Goal: Information Seeking & Learning: Learn about a topic

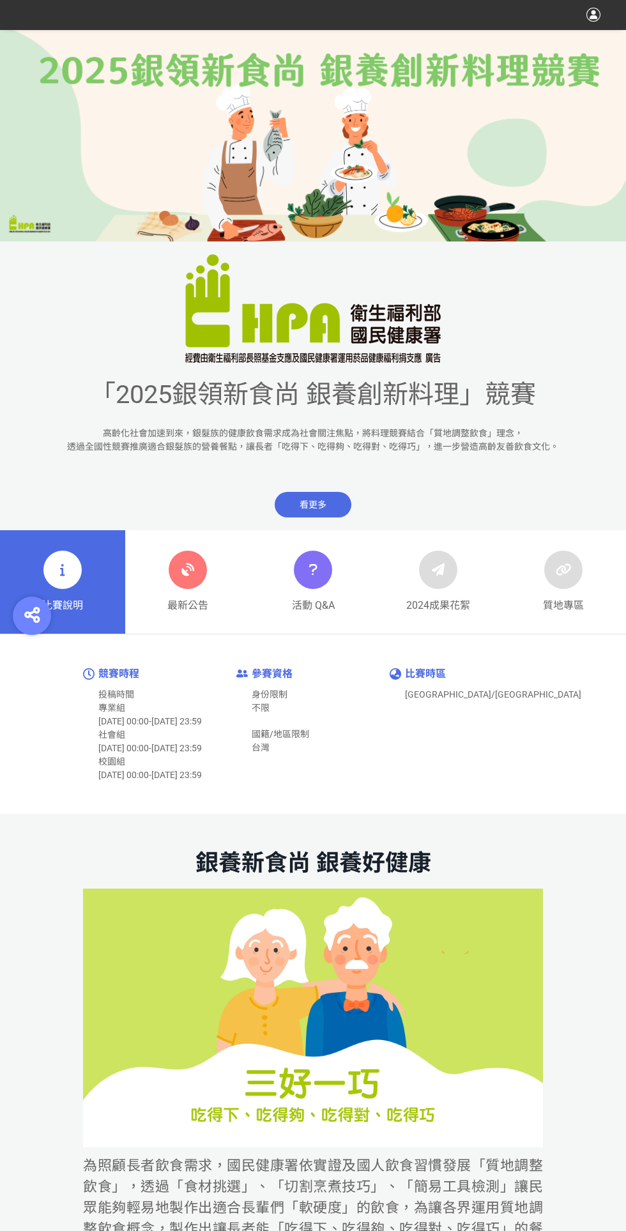
click at [184, 572] on icon at bounding box center [187, 569] width 23 height 23
click at [298, 592] on div "活動 Q&A" at bounding box center [313, 582] width 43 height 63
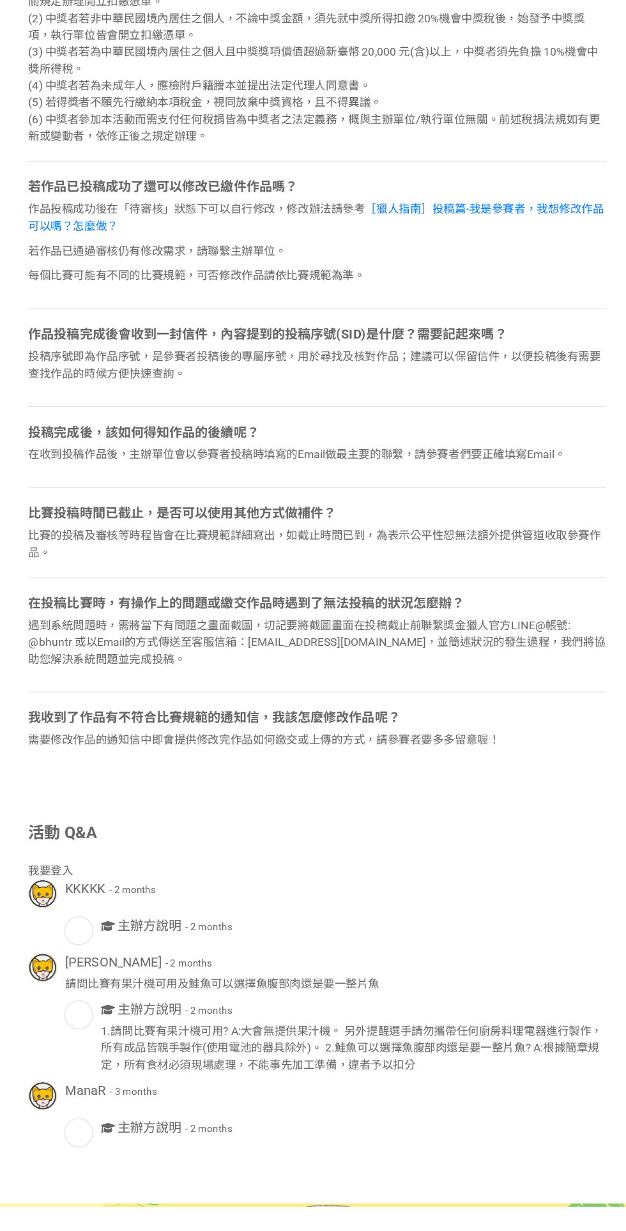
scroll to position [1506, 0]
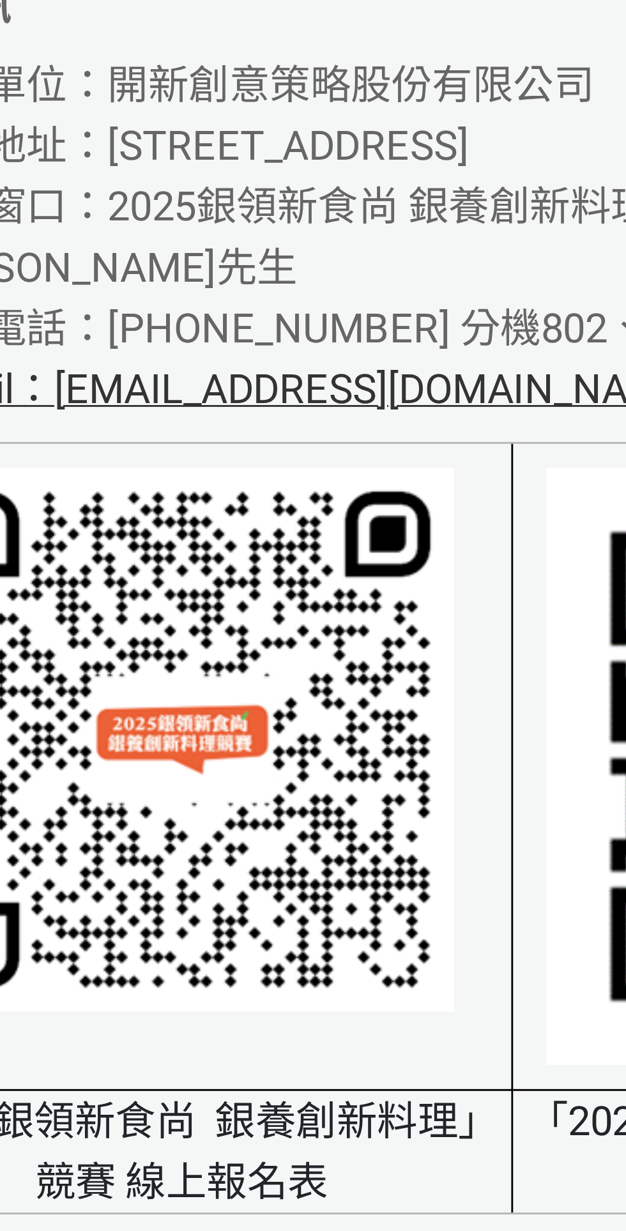
scroll to position [7990, 0]
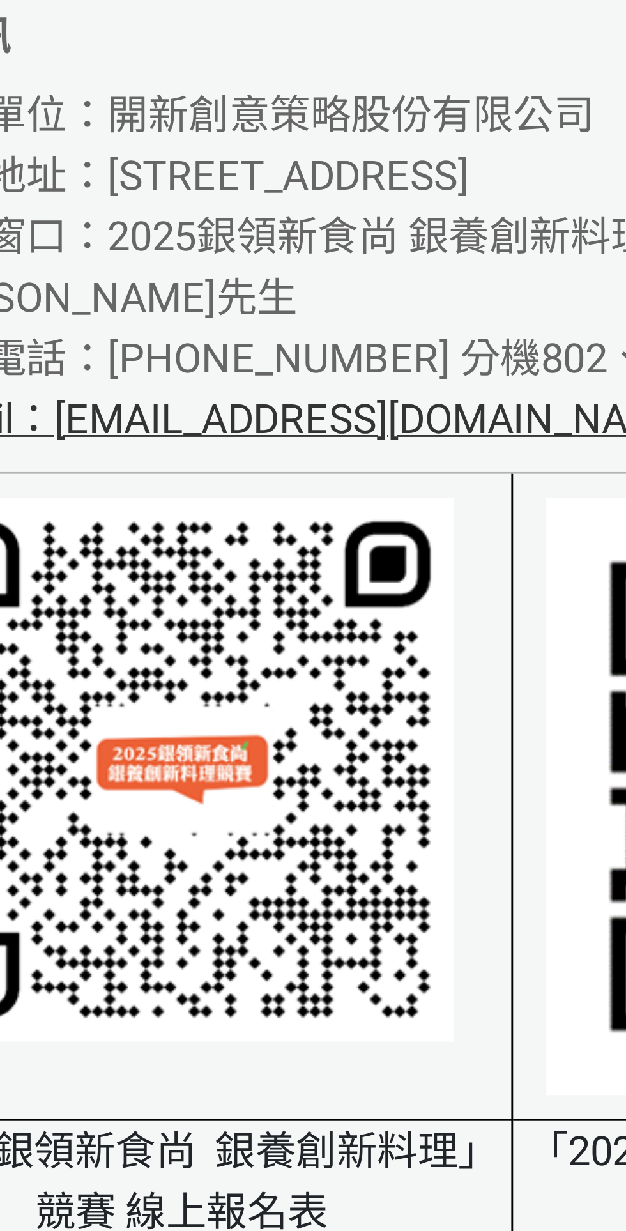
click at [187, 445] on span "聯絡電話：[PHONE_NUMBER] 分機802、804、805" at bounding box center [260, 437] width 317 height 16
